Goal: Task Accomplishment & Management: Use online tool/utility

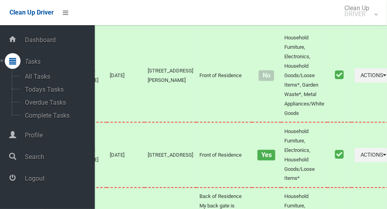
scroll to position [3690, 0]
click at [42, 178] on span "Logout" at bounding box center [58, 178] width 72 height 7
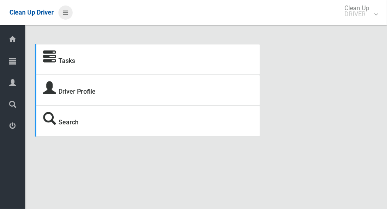
click at [64, 13] on icon at bounding box center [66, 12] width 6 height 13
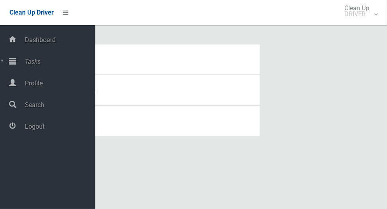
click at [38, 63] on span "Tasks" at bounding box center [58, 61] width 72 height 7
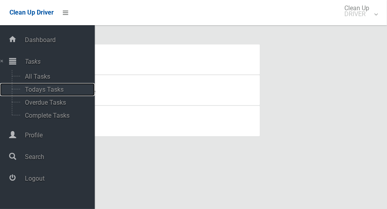
click at [37, 90] on span "Todays Tasks" at bounding box center [54, 89] width 65 height 7
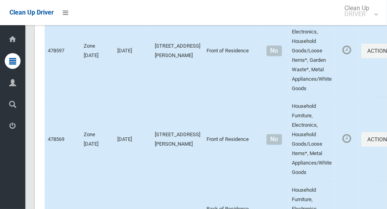
scroll to position [5429, 0]
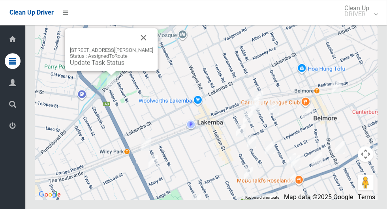
click at [151, 47] on button "Close" at bounding box center [143, 37] width 19 height 19
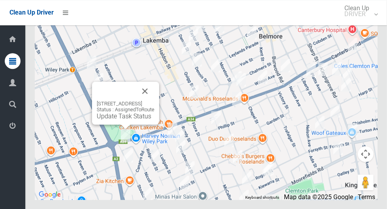
click at [154, 101] on button "Close" at bounding box center [144, 91] width 19 height 19
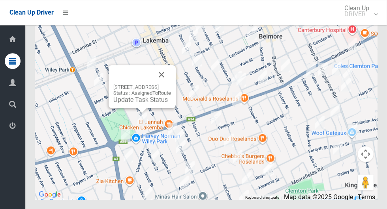
click at [171, 84] on button "Close" at bounding box center [161, 74] width 19 height 19
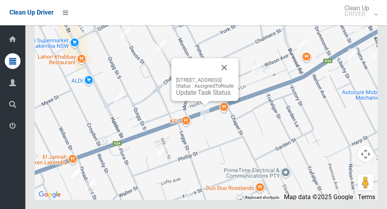
click at [234, 77] on button "Close" at bounding box center [224, 67] width 19 height 19
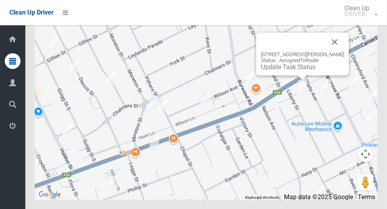
click at [333, 51] on button "Close" at bounding box center [334, 41] width 19 height 19
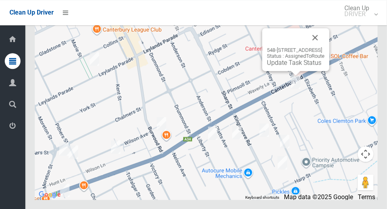
click at [324, 47] on button "Close" at bounding box center [314, 37] width 19 height 19
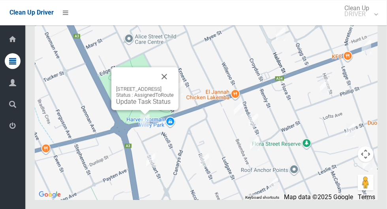
click at [178, 92] on div "1030 Canterbury Road, ROSELANDS NSW 2196 Status : AssignedToRoute Update Task S…" at bounding box center [144, 88] width 67 height 43
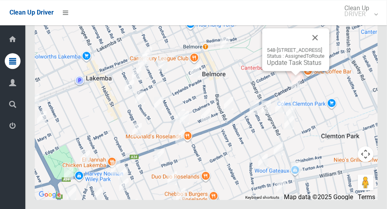
click at [324, 47] on button "Close" at bounding box center [314, 37] width 19 height 19
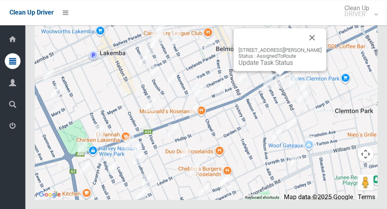
click at [320, 47] on button "Close" at bounding box center [312, 37] width 19 height 19
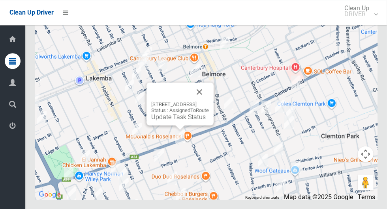
click at [209, 101] on button "Close" at bounding box center [199, 91] width 19 height 19
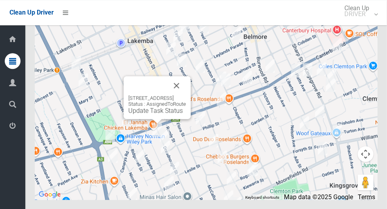
click at [186, 95] on button "Close" at bounding box center [176, 85] width 19 height 19
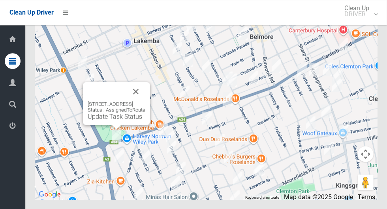
click at [145, 101] on button "Close" at bounding box center [135, 91] width 19 height 19
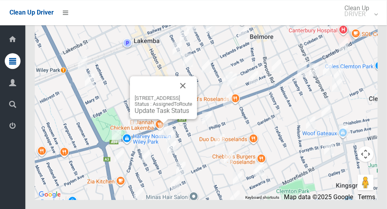
click at [192, 95] on button "Close" at bounding box center [182, 85] width 19 height 19
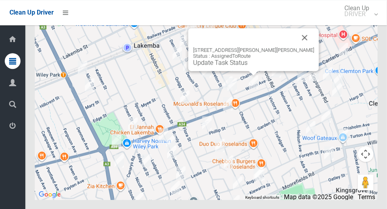
click at [295, 47] on button "Close" at bounding box center [304, 37] width 19 height 19
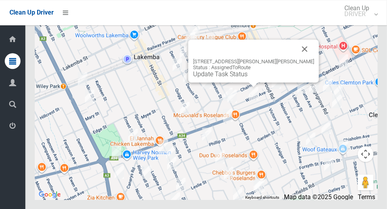
click at [277, 58] on div at bounding box center [244, 48] width 102 height 19
click at [295, 58] on button "Close" at bounding box center [304, 48] width 19 height 19
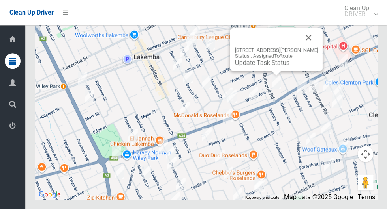
click at [318, 47] on button "Close" at bounding box center [308, 37] width 19 height 19
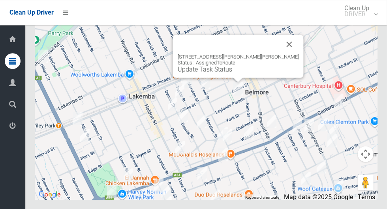
click at [280, 54] on button "Close" at bounding box center [289, 44] width 19 height 19
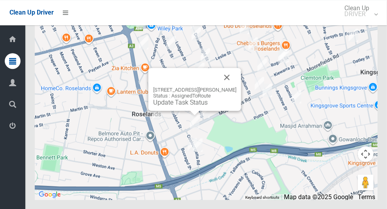
click at [236, 87] on button "Close" at bounding box center [226, 77] width 19 height 19
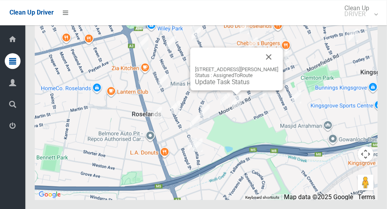
click at [278, 66] on button "Close" at bounding box center [268, 56] width 19 height 19
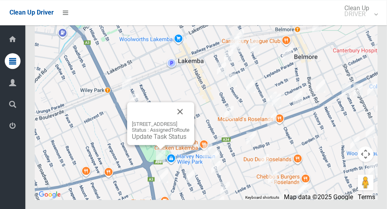
click at [189, 121] on button "Close" at bounding box center [179, 111] width 19 height 19
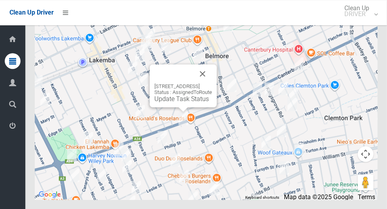
click at [212, 83] on button "Close" at bounding box center [202, 73] width 19 height 19
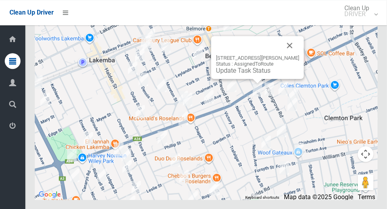
click at [291, 55] on button "Close" at bounding box center [289, 45] width 19 height 19
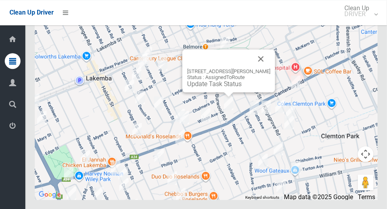
click at [270, 68] on button "Close" at bounding box center [260, 58] width 19 height 19
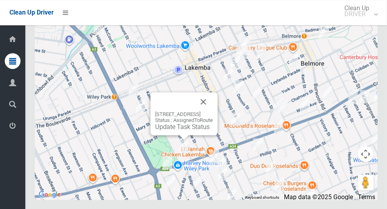
click at [213, 111] on button "Close" at bounding box center [203, 101] width 19 height 19
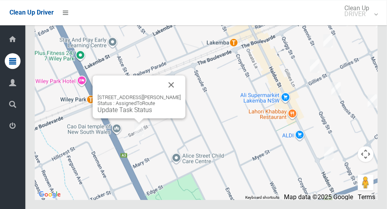
click at [180, 94] on button "Close" at bounding box center [171, 84] width 19 height 19
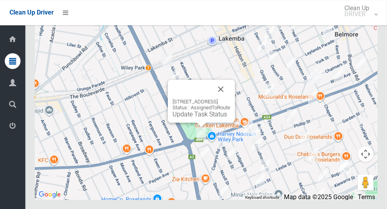
click at [230, 99] on button "Close" at bounding box center [220, 89] width 19 height 19
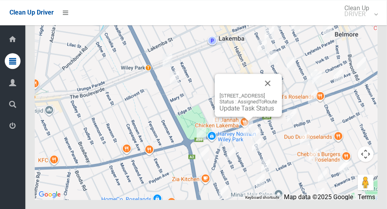
click at [282, 98] on div "14 Belemba Avenue, ROSELANDS NSW 2196 Status : AssignedToRoute Update Task Stat…" at bounding box center [248, 95] width 67 height 43
click at [277, 93] on button "Close" at bounding box center [267, 83] width 19 height 19
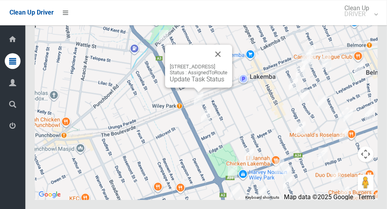
click at [227, 64] on button "Close" at bounding box center [217, 54] width 19 height 19
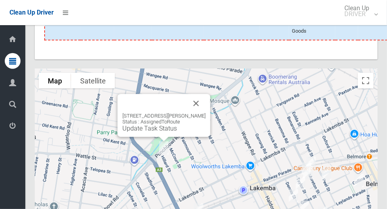
scroll to position [5007, 0]
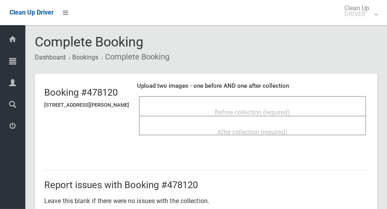
click at [311, 110] on div "Before collection (required)" at bounding box center [252, 112] width 209 height 15
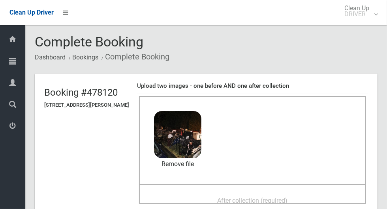
click at [260, 197] on span "After collection (required)" at bounding box center [252, 200] width 70 height 7
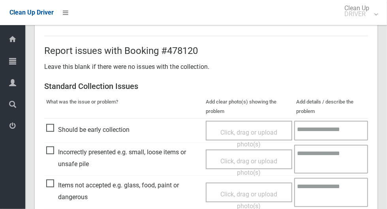
scroll to position [645, 0]
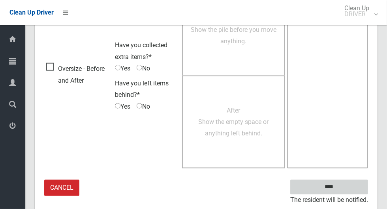
click at [342, 189] on input "****" at bounding box center [329, 187] width 78 height 15
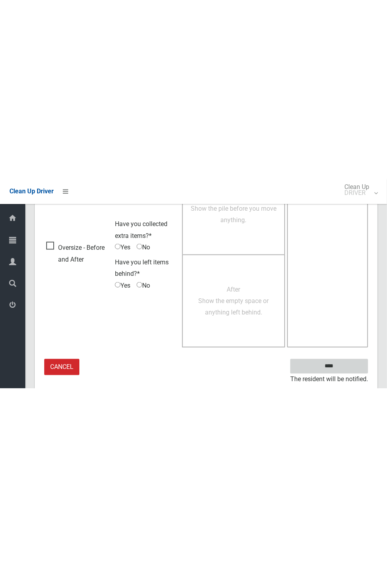
scroll to position [310, 0]
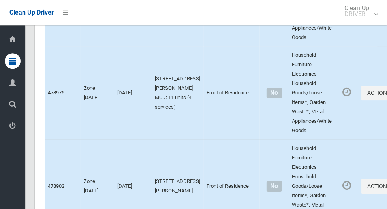
scroll to position [1348, 0]
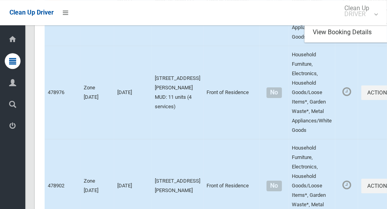
click at [307, 25] on link "Complete Booking" at bounding box center [352, 17] width 94 height 16
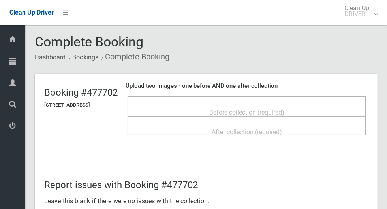
click at [249, 109] on span "Before collection (required)" at bounding box center [246, 112] width 75 height 7
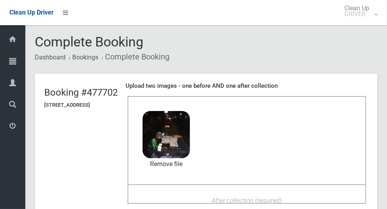
click at [236, 197] on span "After collection (required)" at bounding box center [246, 200] width 70 height 7
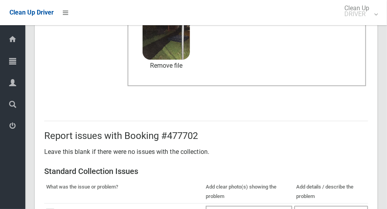
scroll to position [408, 0]
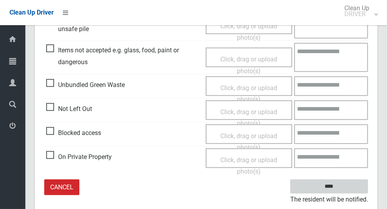
click at [342, 185] on input "****" at bounding box center [329, 187] width 78 height 15
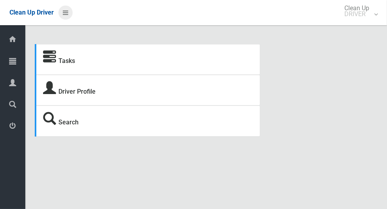
click at [67, 11] on icon at bounding box center [66, 12] width 6 height 13
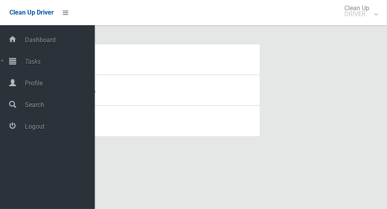
click at [41, 65] on span "Tasks" at bounding box center [58, 61] width 72 height 7
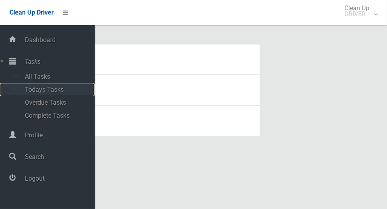
click at [56, 94] on span "Todays Tasks" at bounding box center [54, 89] width 65 height 7
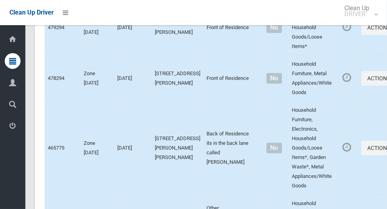
scroll to position [5429, 0]
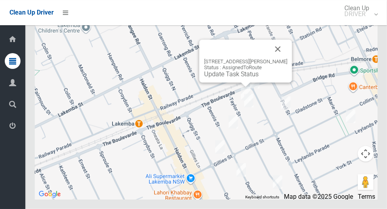
click at [276, 59] on button "Close" at bounding box center [277, 49] width 19 height 19
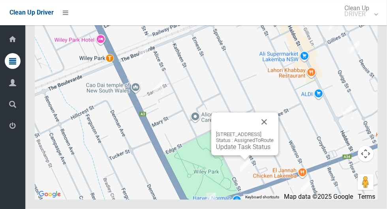
click at [273, 132] on button "Close" at bounding box center [263, 122] width 19 height 19
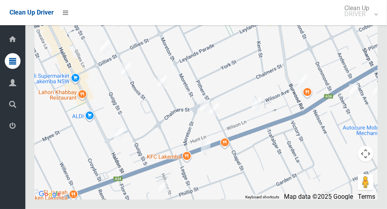
click at [144, 142] on div at bounding box center [206, 101] width 342 height 197
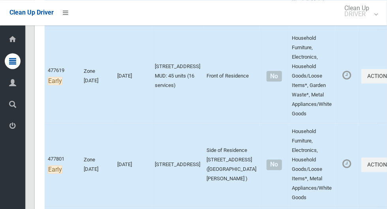
scroll to position [916, 0]
click at [318, 8] on link "Complete Booking" at bounding box center [352, 0] width 94 height 16
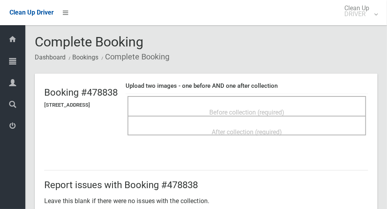
click at [258, 109] on span "Before collection (required)" at bounding box center [246, 112] width 75 height 7
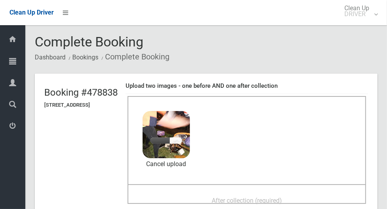
click at [246, 197] on span "After collection (required)" at bounding box center [246, 200] width 70 height 7
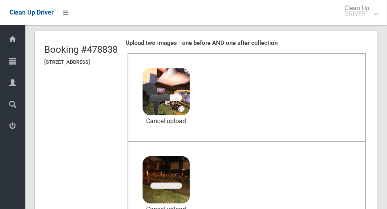
scroll to position [44, 0]
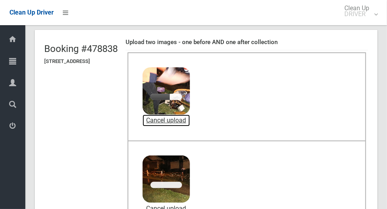
click at [190, 117] on link "Cancel upload" at bounding box center [165, 121] width 47 height 12
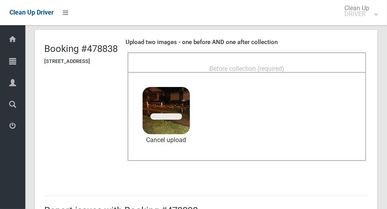
click at [242, 65] on span "Before collection (required)" at bounding box center [246, 68] width 75 height 7
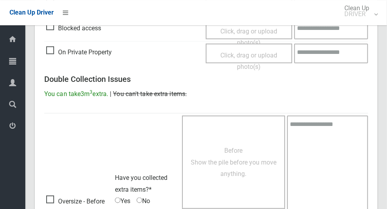
scroll to position [645, 0]
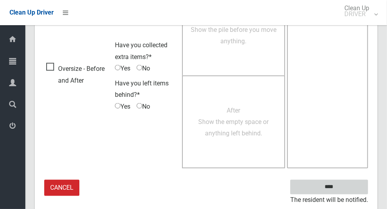
click at [342, 186] on input "****" at bounding box center [329, 187] width 78 height 15
click at [338, 165] on textarea at bounding box center [327, 76] width 81 height 186
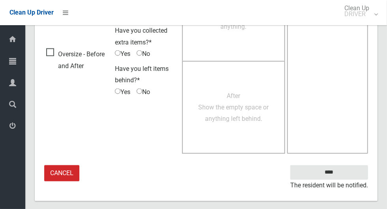
scroll to position [668, 0]
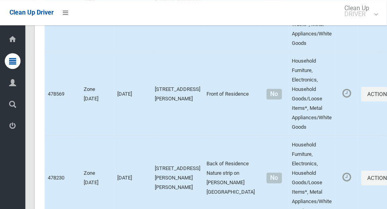
scroll to position [5429, 0]
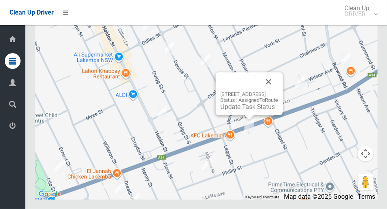
click at [278, 92] on button "Close" at bounding box center [268, 82] width 19 height 19
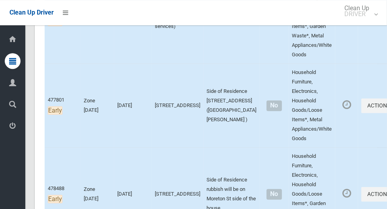
scroll to position [976, 0]
click at [362, 24] on button "Actions" at bounding box center [380, 16] width 38 height 15
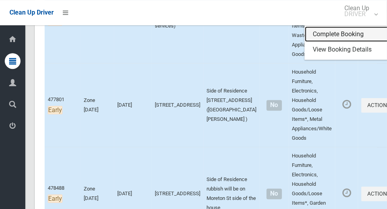
click at [317, 42] on link "Complete Booking" at bounding box center [352, 34] width 94 height 16
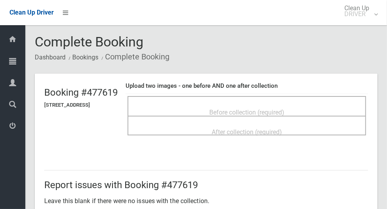
click at [241, 109] on span "Before collection (required)" at bounding box center [246, 112] width 75 height 7
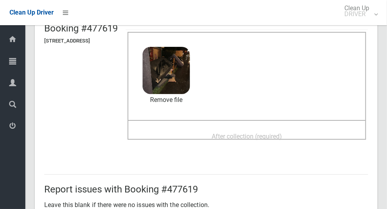
scroll to position [65, 0]
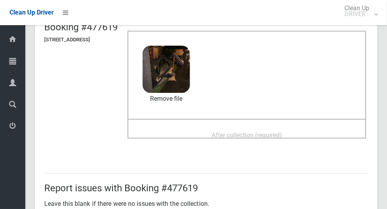
click at [282, 135] on span "After collection (required)" at bounding box center [246, 135] width 70 height 7
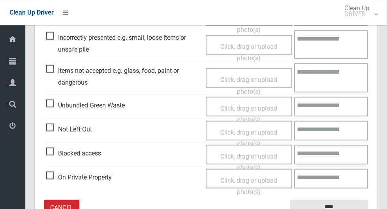
scroll to position [408, 0]
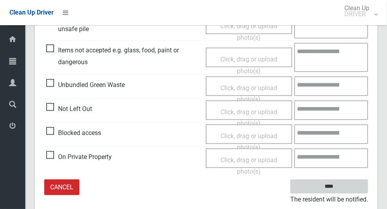
click at [342, 189] on input "****" at bounding box center [329, 187] width 78 height 15
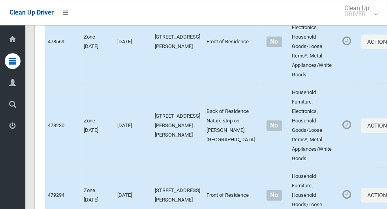
scroll to position [5429, 0]
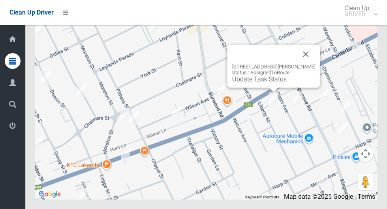
click at [315, 64] on button "Close" at bounding box center [305, 54] width 19 height 19
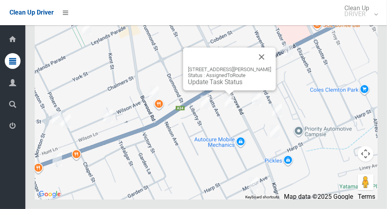
click at [263, 67] on button "Close" at bounding box center [261, 57] width 19 height 19
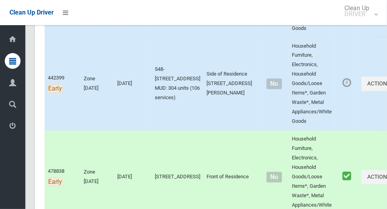
scroll to position [728, 0]
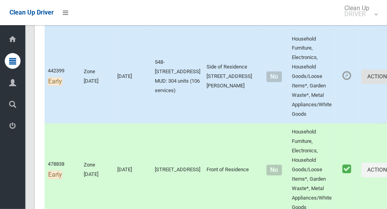
click at [386, 80] on icon "button" at bounding box center [391, 77] width 3 height 6
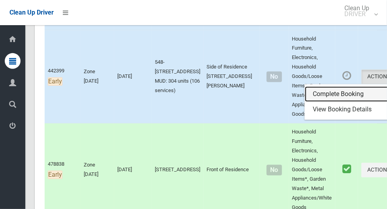
click at [321, 103] on link "Complete Booking" at bounding box center [352, 95] width 94 height 16
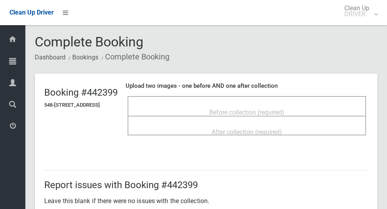
click at [273, 109] on span "Before collection (required)" at bounding box center [246, 112] width 75 height 7
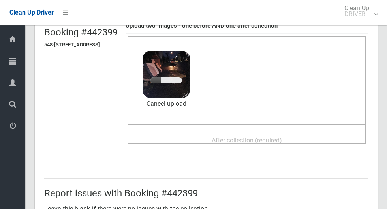
scroll to position [60, 0]
click at [282, 137] on span "After collection (required)" at bounding box center [246, 140] width 70 height 7
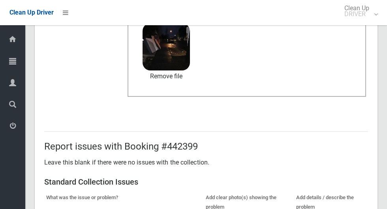
scroll to position [408, 0]
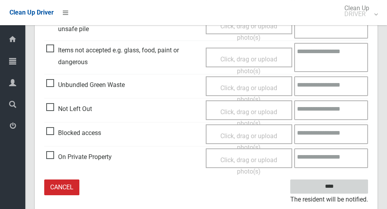
click at [342, 187] on input "****" at bounding box center [329, 187] width 78 height 15
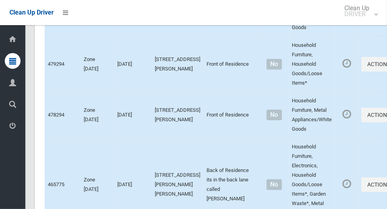
scroll to position [5429, 0]
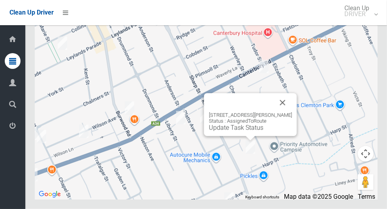
click at [297, 120] on div "[STREET_ADDRESS][PERSON_NAME] Status : AssignedToRoute Update Task Status" at bounding box center [250, 115] width 93 height 43
click at [291, 112] on button "Close" at bounding box center [282, 103] width 19 height 19
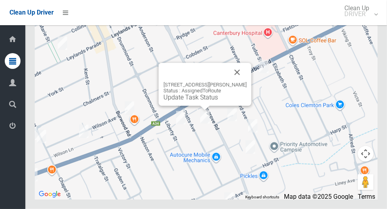
click at [241, 82] on button "Close" at bounding box center [237, 72] width 19 height 19
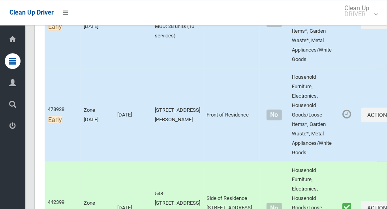
scroll to position [597, 0]
click at [386, 24] on icon "button" at bounding box center [391, 21] width 3 height 6
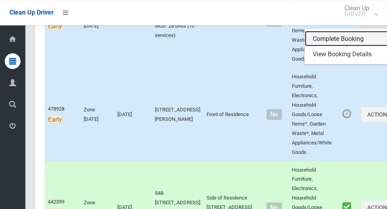
click at [312, 47] on link "Complete Booking" at bounding box center [352, 39] width 94 height 16
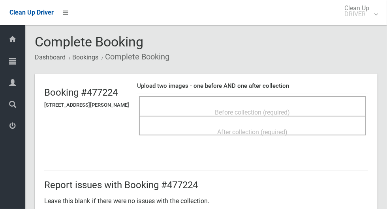
click at [290, 109] on span "Before collection (required)" at bounding box center [252, 112] width 75 height 7
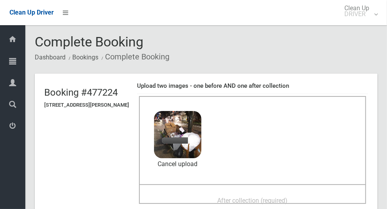
click at [249, 198] on span "After collection (required)" at bounding box center [252, 200] width 70 height 7
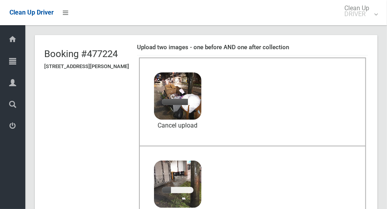
scroll to position [38, 0]
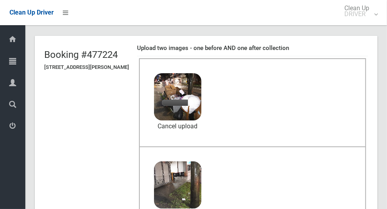
click at [203, 97] on span "2025-08-2006.08.296607427090248399011.jpg" at bounding box center [229, 101] width 140 height 8
click at [201, 129] on link "Cancel upload" at bounding box center [177, 127] width 47 height 12
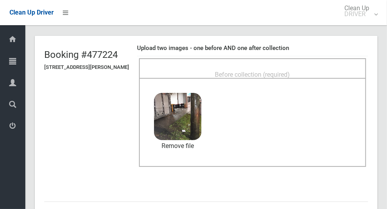
click at [253, 71] on span "Before collection (required)" at bounding box center [252, 74] width 75 height 7
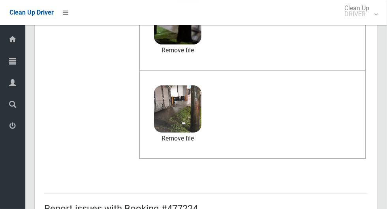
scroll to position [408, 0]
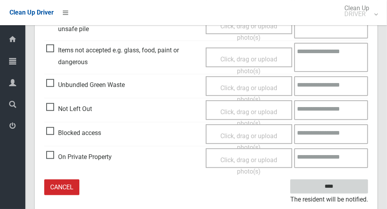
click at [342, 189] on input "****" at bounding box center [329, 187] width 78 height 15
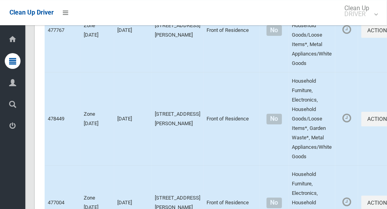
scroll to position [5429, 0]
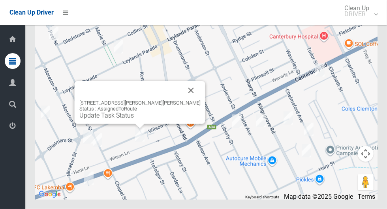
click at [181, 100] on button "Close" at bounding box center [190, 90] width 19 height 19
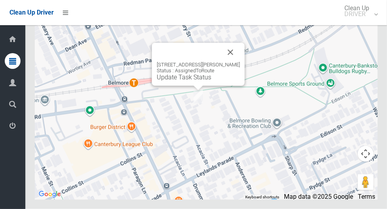
click at [240, 62] on button "Close" at bounding box center [230, 52] width 19 height 19
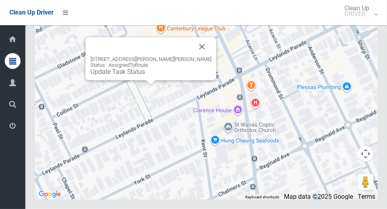
click at [193, 56] on button "Close" at bounding box center [202, 46] width 19 height 19
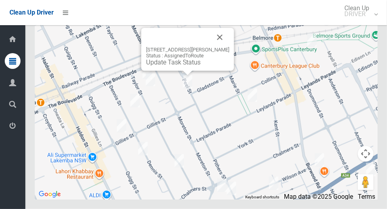
click at [224, 47] on button "Close" at bounding box center [219, 37] width 19 height 19
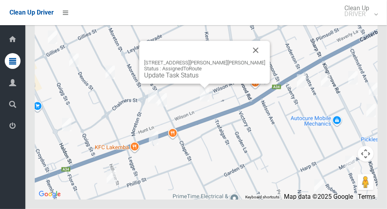
click at [246, 60] on button "Close" at bounding box center [255, 50] width 19 height 19
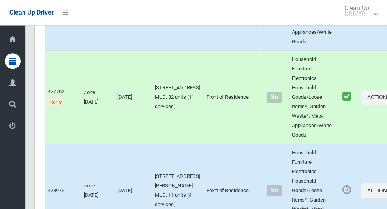
scroll to position [1250, 0]
click at [386, 11] on icon "button" at bounding box center [391, 9] width 3 height 6
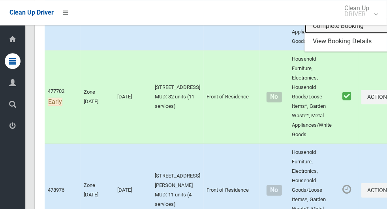
click at [327, 34] on link "Complete Booking" at bounding box center [352, 26] width 94 height 16
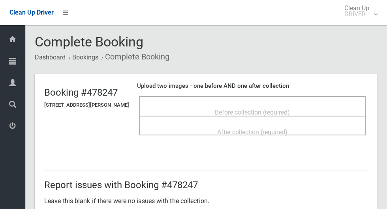
click at [285, 109] on span "Before collection (required)" at bounding box center [252, 112] width 75 height 7
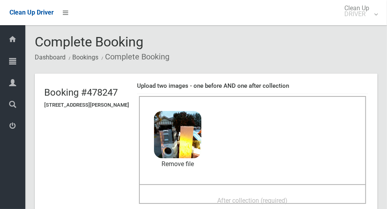
click at [233, 202] on span "After collection (required)" at bounding box center [252, 200] width 70 height 7
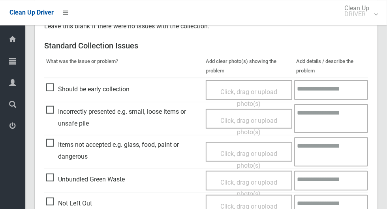
scroll to position [645, 0]
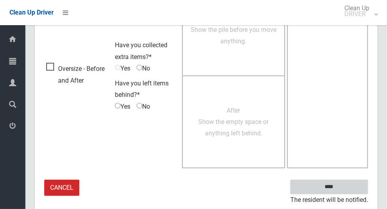
click at [342, 185] on input "****" at bounding box center [329, 187] width 78 height 15
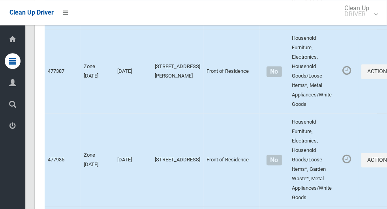
scroll to position [5429, 0]
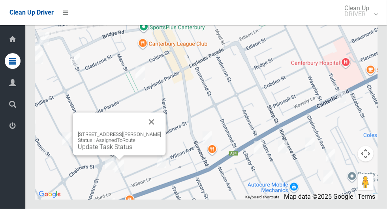
click at [159, 132] on button "Close" at bounding box center [151, 122] width 19 height 19
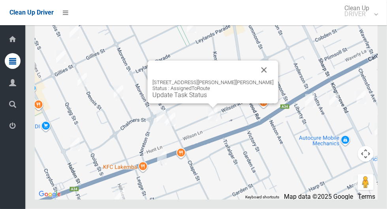
click at [254, 80] on button "Close" at bounding box center [263, 70] width 19 height 19
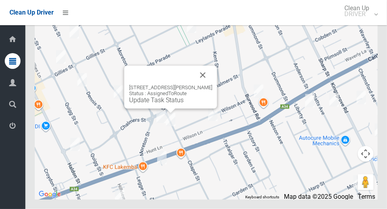
click at [203, 85] on button "Close" at bounding box center [202, 75] width 19 height 19
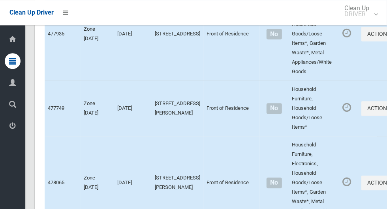
scroll to position [4067, 0]
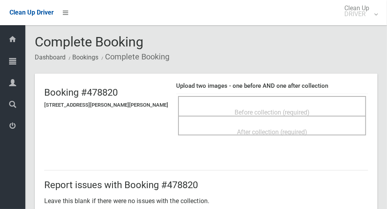
click at [266, 109] on span "Before collection (required)" at bounding box center [271, 112] width 75 height 7
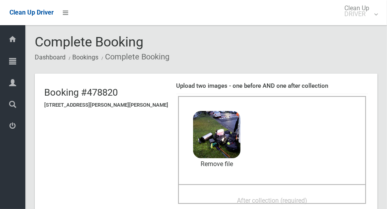
click at [237, 197] on span "After collection (required)" at bounding box center [272, 200] width 70 height 7
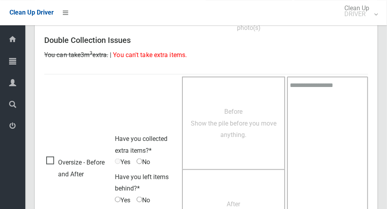
scroll to position [645, 0]
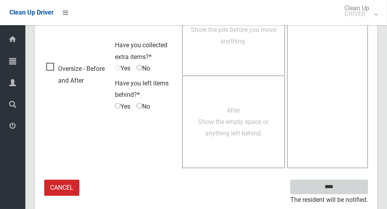
click at [342, 190] on input "****" at bounding box center [329, 187] width 78 height 15
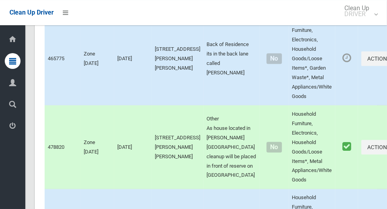
scroll to position [5429, 0]
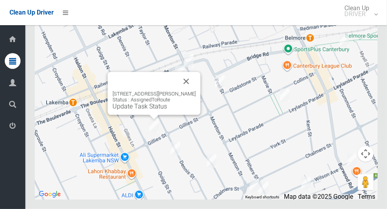
click at [196, 91] on button "Close" at bounding box center [186, 81] width 19 height 19
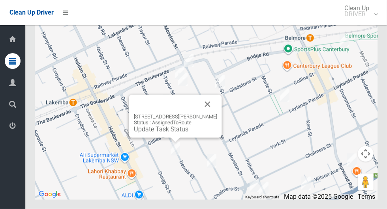
click at [215, 114] on button "Close" at bounding box center [207, 104] width 19 height 19
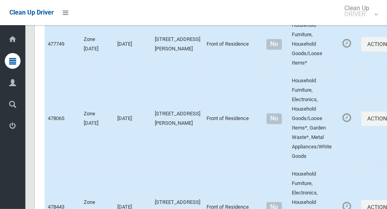
scroll to position [4131, 0]
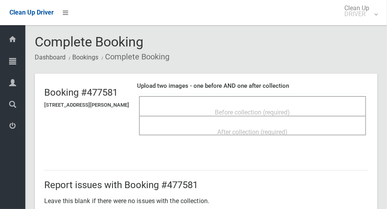
click at [287, 109] on span "Before collection (required)" at bounding box center [252, 112] width 75 height 7
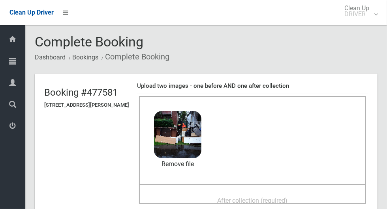
click at [261, 193] on div "After collection (required)" at bounding box center [252, 200] width 209 height 15
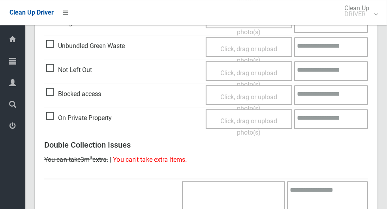
scroll to position [645, 0]
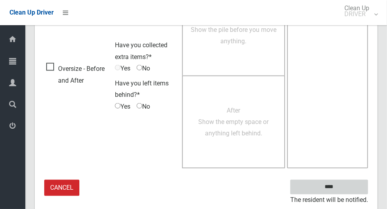
click at [333, 188] on input "****" at bounding box center [329, 187] width 78 height 15
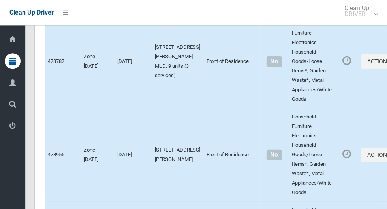
scroll to position [5429, 0]
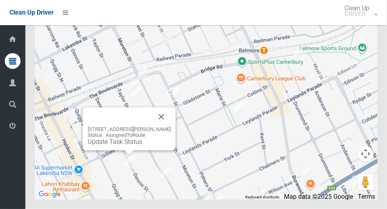
click at [170, 127] on button "Close" at bounding box center [161, 117] width 19 height 19
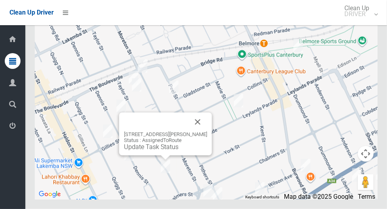
click at [201, 132] on button "Close" at bounding box center [197, 122] width 19 height 19
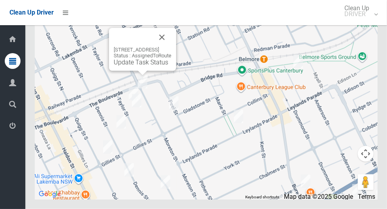
click at [284, 156] on div "[STREET_ADDRESS] Status : AssignedToRoute Update Task Status" at bounding box center [206, 101] width 342 height 197
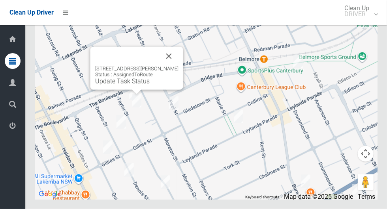
click at [168, 66] on button "Close" at bounding box center [168, 56] width 19 height 19
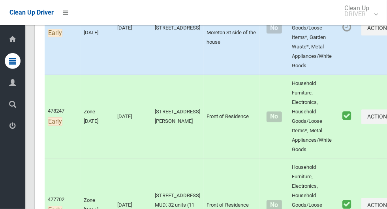
scroll to position [1143, 0]
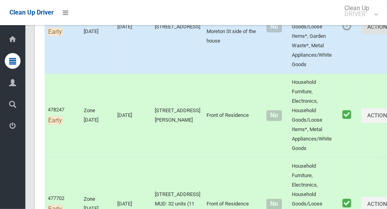
click at [361, 34] on button "Actions" at bounding box center [380, 27] width 38 height 15
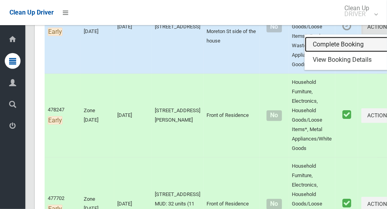
click at [313, 52] on link "Complete Booking" at bounding box center [352, 45] width 94 height 16
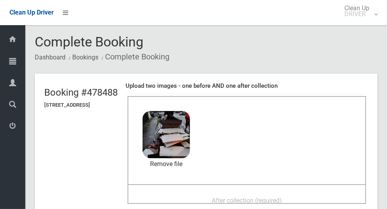
click at [261, 200] on span "After collection (required)" at bounding box center [246, 200] width 70 height 7
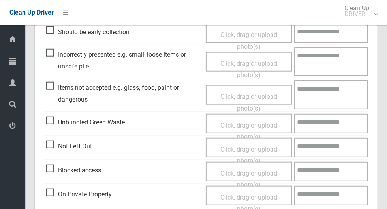
scroll to position [645, 0]
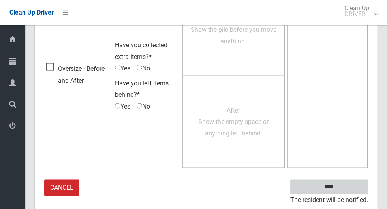
click at [342, 188] on input "****" at bounding box center [329, 187] width 78 height 15
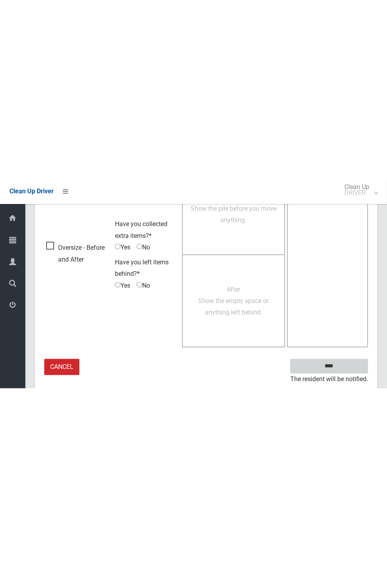
scroll to position [310, 0]
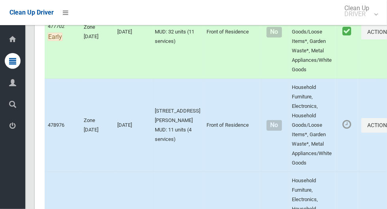
scroll to position [1323, 0]
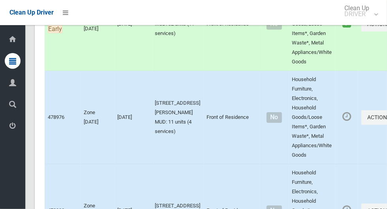
click at [14, 43] on icon at bounding box center [12, 40] width 9 height 16
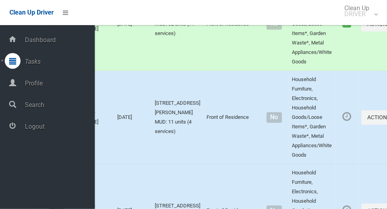
click at [224, 71] on td "Front of Residence" at bounding box center [232, 25] width 56 height 94
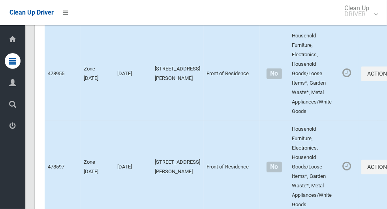
scroll to position [5429, 0]
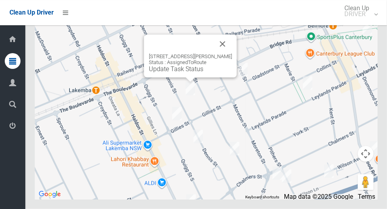
click at [230, 54] on button "Close" at bounding box center [222, 44] width 19 height 19
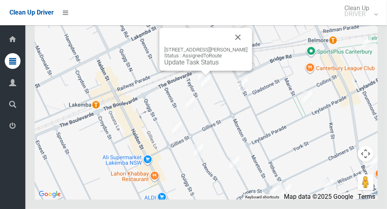
click at [238, 47] on button "Close" at bounding box center [237, 37] width 19 height 19
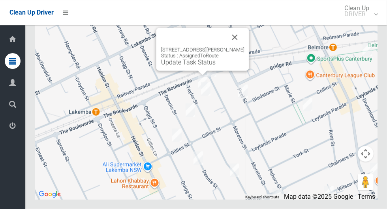
click at [236, 47] on button "Close" at bounding box center [234, 37] width 19 height 19
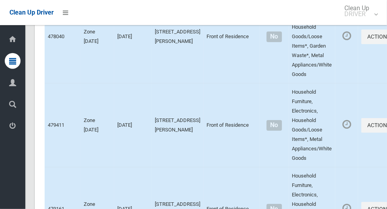
scroll to position [4495, 0]
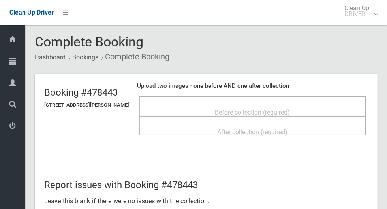
click at [310, 105] on div "Before collection (required)" at bounding box center [252, 112] width 209 height 15
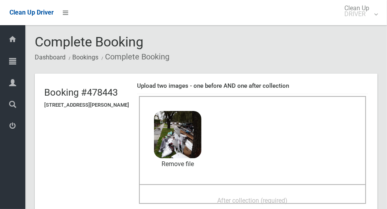
click at [239, 197] on span "After collection (required)" at bounding box center [252, 200] width 70 height 7
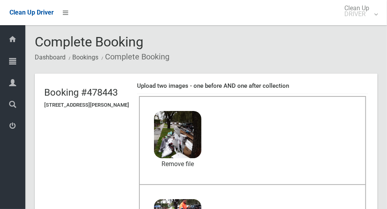
click at [38, 204] on header "Booking #478443 [STREET_ADDRESS][PERSON_NAME] Upload two images - one before AN…" at bounding box center [206, 182] width 342 height 216
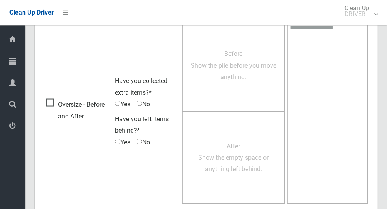
scroll to position [645, 0]
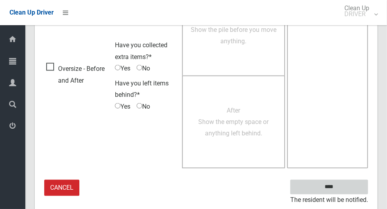
click at [333, 187] on input "****" at bounding box center [329, 187] width 78 height 15
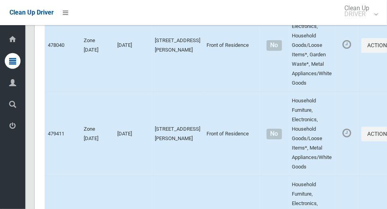
scroll to position [4463, 0]
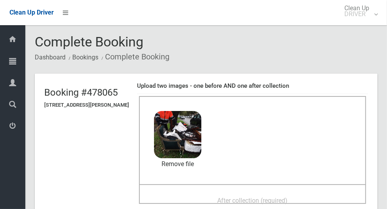
click at [223, 197] on span "After collection (required)" at bounding box center [252, 200] width 70 height 7
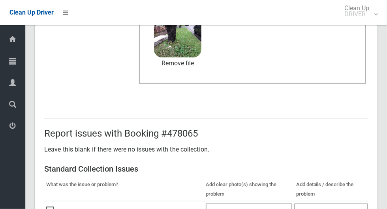
scroll to position [645, 0]
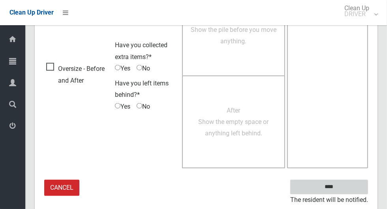
click at [342, 186] on input "****" at bounding box center [329, 187] width 78 height 15
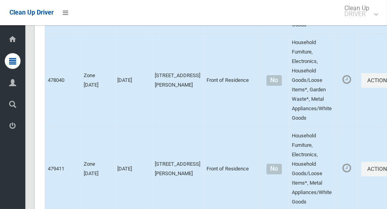
scroll to position [5429, 0]
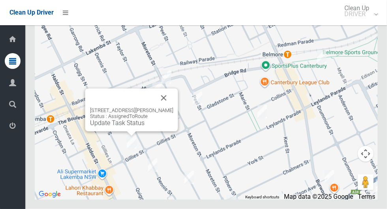
click at [170, 108] on button "Close" at bounding box center [163, 98] width 19 height 19
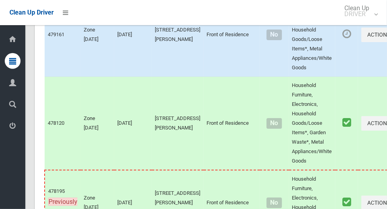
scroll to position [4649, 0]
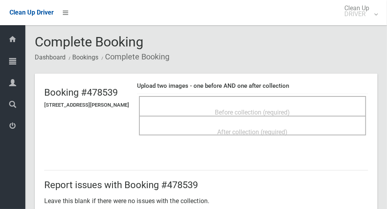
click at [290, 109] on span "Before collection (required)" at bounding box center [252, 112] width 75 height 7
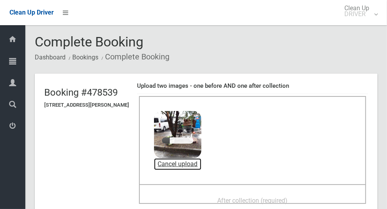
click at [199, 164] on link "Cancel upload" at bounding box center [177, 165] width 47 height 12
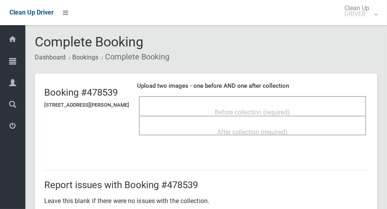
click at [269, 109] on span "Before collection (required)" at bounding box center [252, 112] width 75 height 7
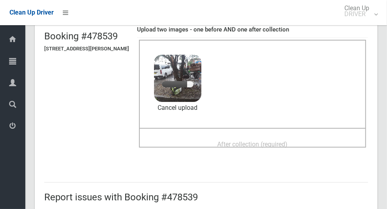
scroll to position [56, 0]
click at [282, 142] on span "After collection (required)" at bounding box center [252, 144] width 70 height 7
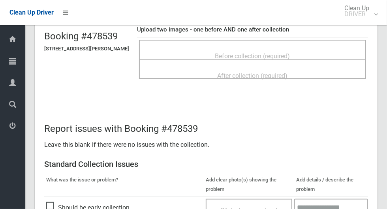
click at [256, 55] on span "Before collection (required)" at bounding box center [252, 55] width 75 height 7
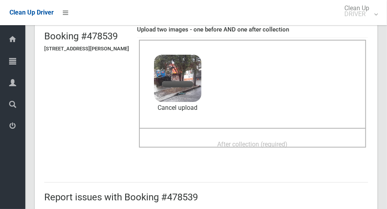
click at [264, 143] on span "After collection (required)" at bounding box center [252, 144] width 70 height 7
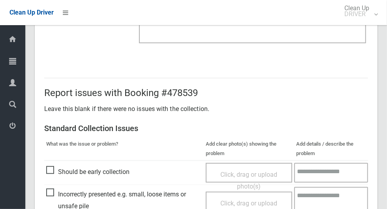
scroll to position [645, 0]
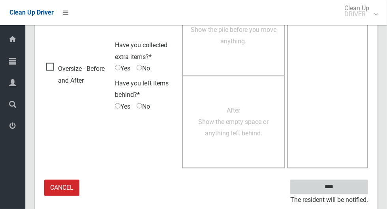
click at [329, 192] on input "****" at bounding box center [329, 187] width 78 height 15
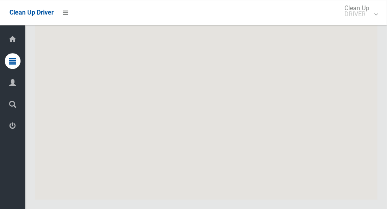
scroll to position [5429, 0]
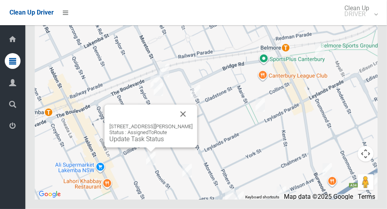
click at [186, 124] on button "Close" at bounding box center [183, 114] width 19 height 19
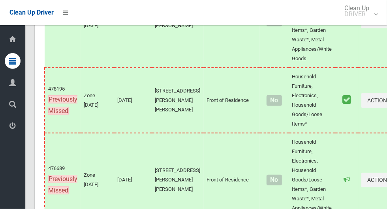
scroll to position [4752, 0]
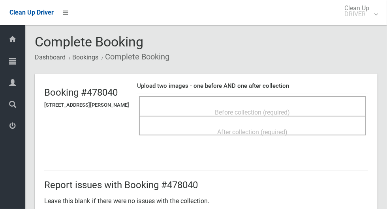
click at [290, 109] on span "Before collection (required)" at bounding box center [252, 112] width 75 height 7
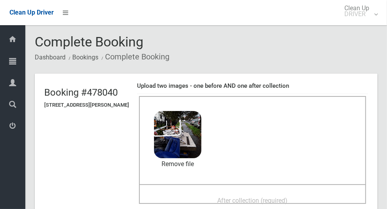
click at [263, 200] on span "After collection (required)" at bounding box center [252, 200] width 70 height 7
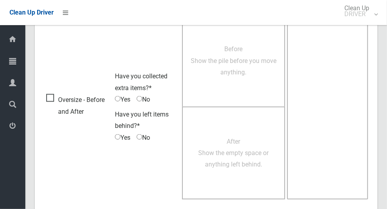
scroll to position [645, 0]
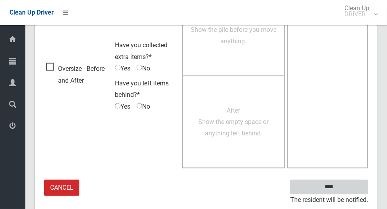
click at [342, 185] on input "****" at bounding box center [329, 187] width 78 height 15
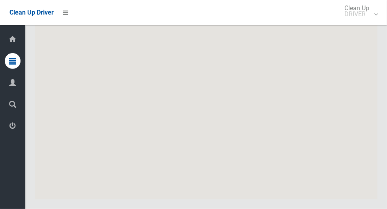
scroll to position [5429, 0]
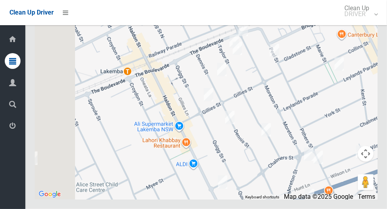
click at [140, 133] on div at bounding box center [206, 101] width 342 height 197
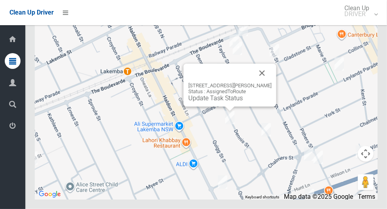
click at [268, 83] on button "Close" at bounding box center [261, 73] width 19 height 19
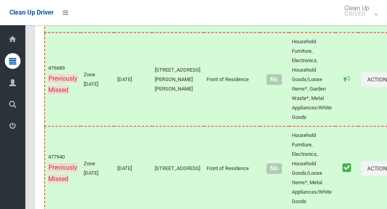
scroll to position [4852, 0]
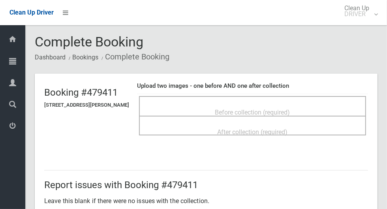
click at [277, 109] on span "Before collection (required)" at bounding box center [252, 112] width 75 height 7
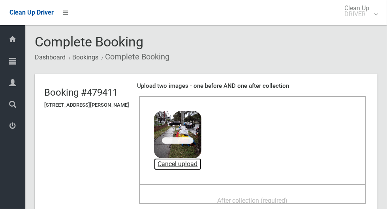
click at [196, 162] on link "Cancel upload" at bounding box center [177, 165] width 47 height 12
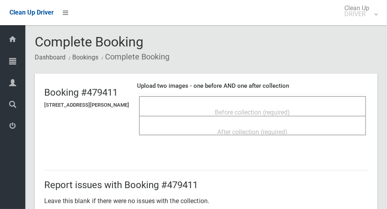
click at [248, 105] on div "Before collection (required)" at bounding box center [252, 112] width 209 height 15
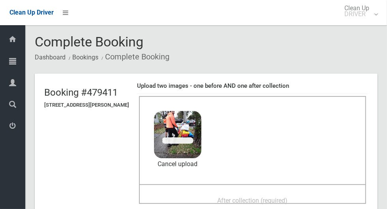
click at [248, 193] on div "After collection (required)" at bounding box center [252, 200] width 209 height 15
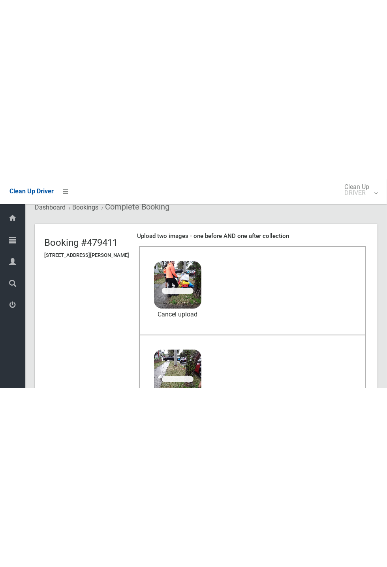
scroll to position [43, 0]
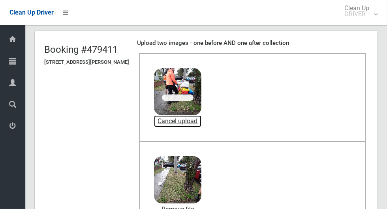
click at [201, 121] on link "Cancel upload" at bounding box center [177, 122] width 47 height 12
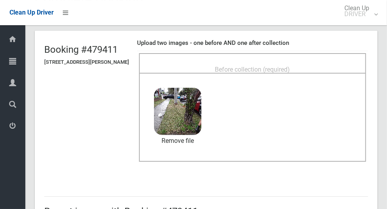
click at [261, 67] on span "Before collection (required)" at bounding box center [252, 69] width 75 height 7
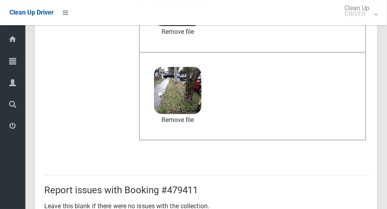
scroll to position [645, 0]
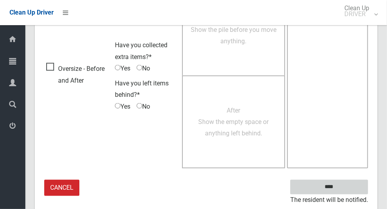
click at [352, 182] on input "****" at bounding box center [329, 187] width 78 height 15
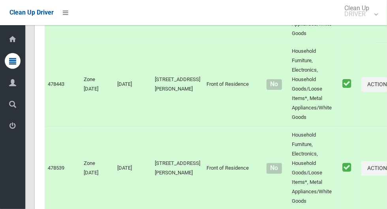
scroll to position [4226, 0]
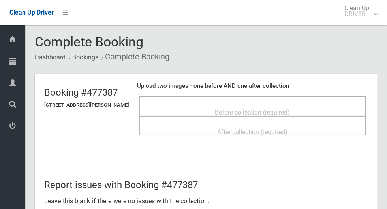
click at [270, 109] on span "Before collection (required)" at bounding box center [252, 112] width 75 height 7
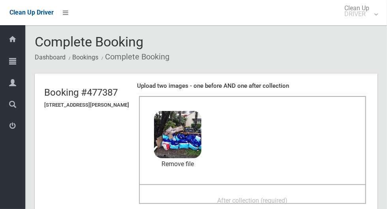
click at [241, 197] on span "After collection (required)" at bounding box center [252, 200] width 70 height 7
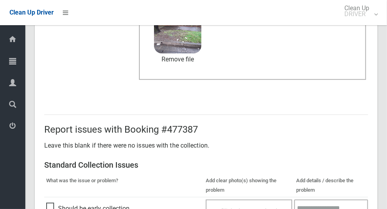
scroll to position [645, 0]
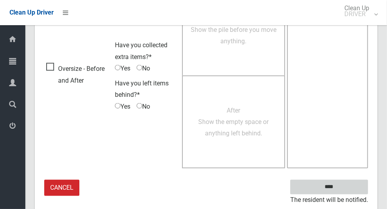
click at [342, 189] on input "****" at bounding box center [329, 187] width 78 height 15
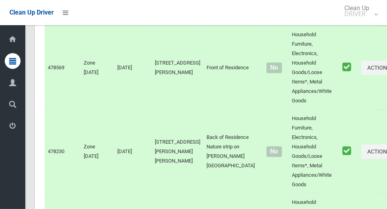
scroll to position [5429, 0]
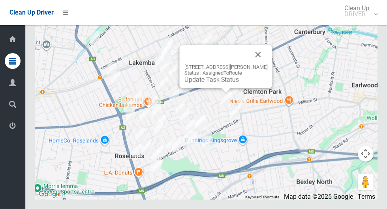
click at [263, 64] on button "Close" at bounding box center [258, 54] width 19 height 19
